Goal: Task Accomplishment & Management: Manage account settings

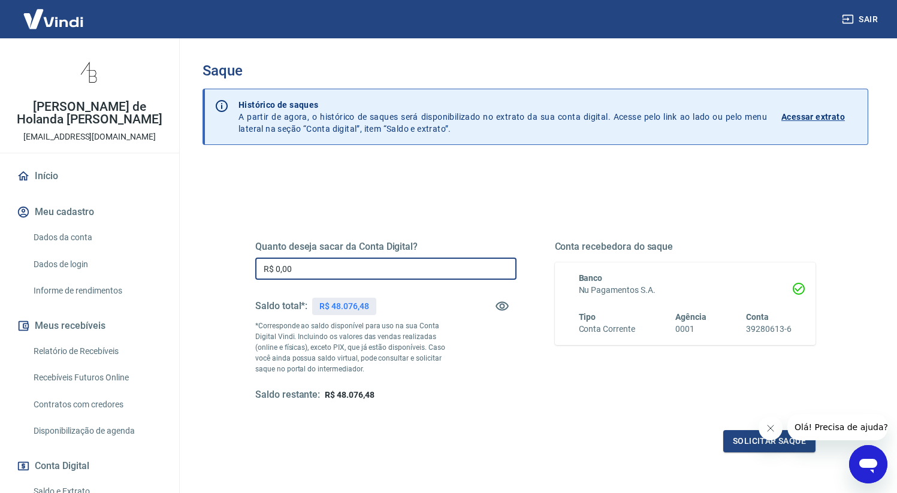
click at [336, 267] on input "R$ 0,00" at bounding box center [385, 269] width 261 height 22
type input "R$ 30.000,00"
click at [770, 426] on icon "Fechar mensagem da empresa" at bounding box center [771, 428] width 10 height 10
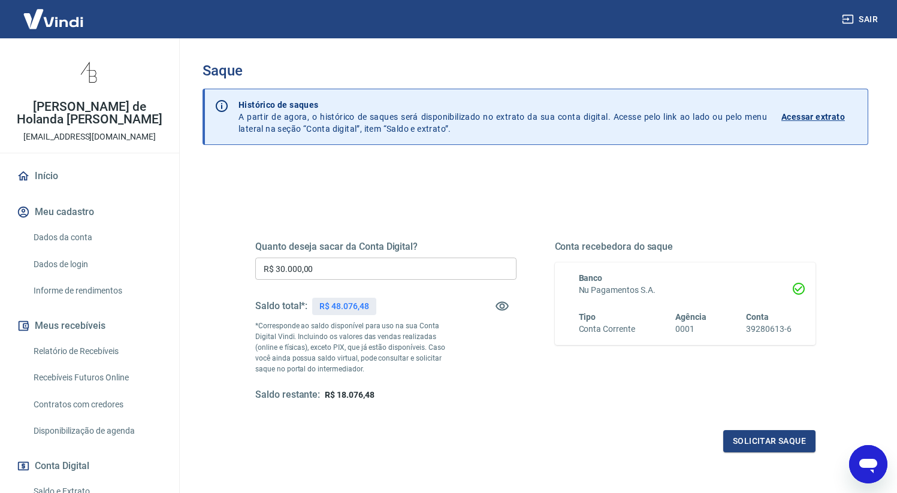
click at [758, 456] on div "Quanto deseja sacar da Conta Digital? R$ 30.000,00 ​ Saldo total*: R$ 48.076,48…" at bounding box center [535, 327] width 589 height 279
click at [759, 446] on button "Solicitar saque" at bounding box center [769, 441] width 92 height 22
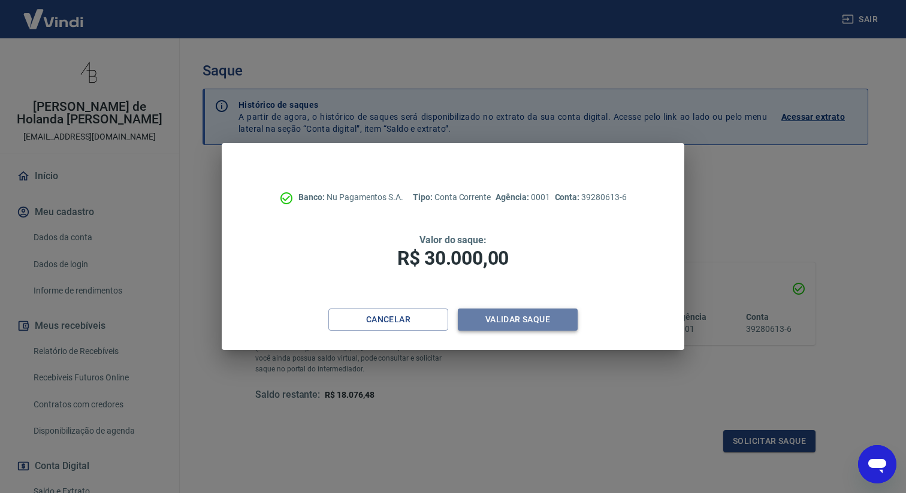
click at [517, 320] on button "Validar saque" at bounding box center [518, 319] width 120 height 22
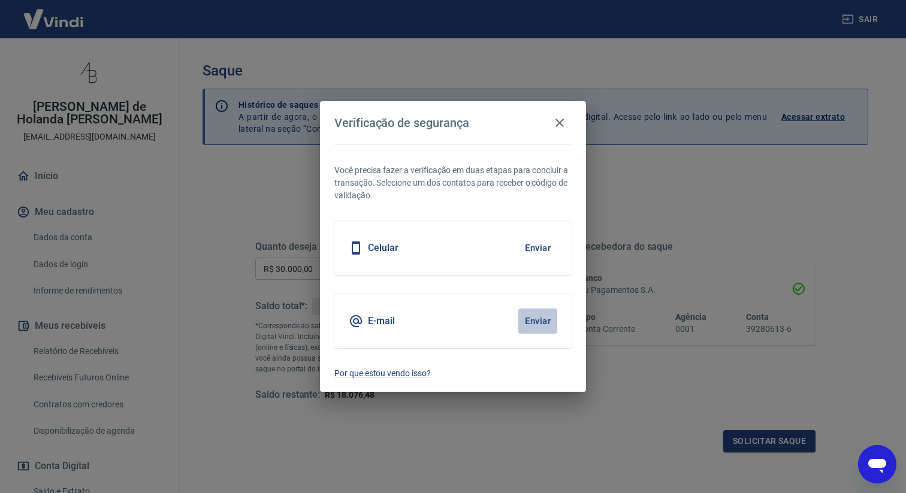
click at [539, 323] on button "Enviar" at bounding box center [537, 320] width 39 height 25
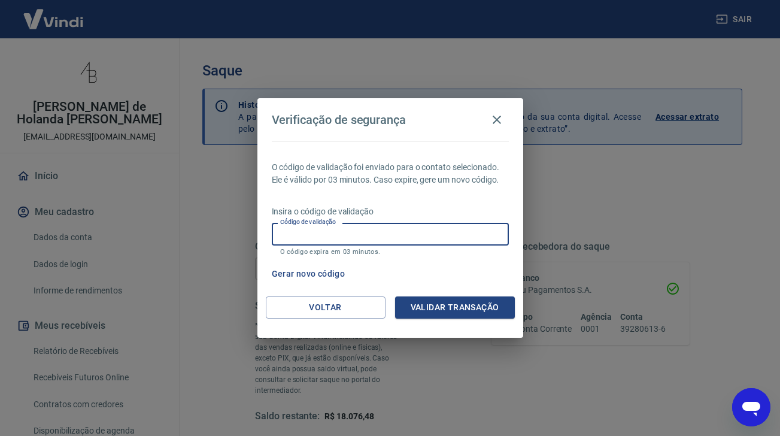
click at [378, 229] on input "Código de validação" at bounding box center [390, 234] width 237 height 22
type input "413404"
click at [498, 304] on button "Validar transação" at bounding box center [455, 308] width 120 height 22
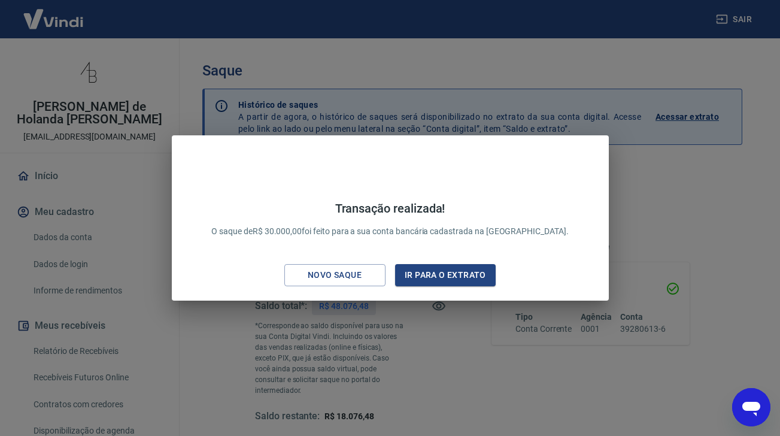
scroll to position [167, 0]
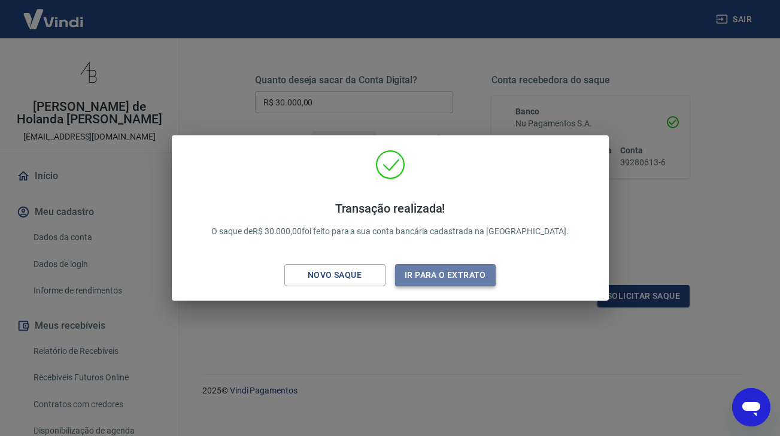
click at [424, 272] on button "Ir para o extrato" at bounding box center [445, 275] width 101 height 22
